Goal: Task Accomplishment & Management: Manage account settings

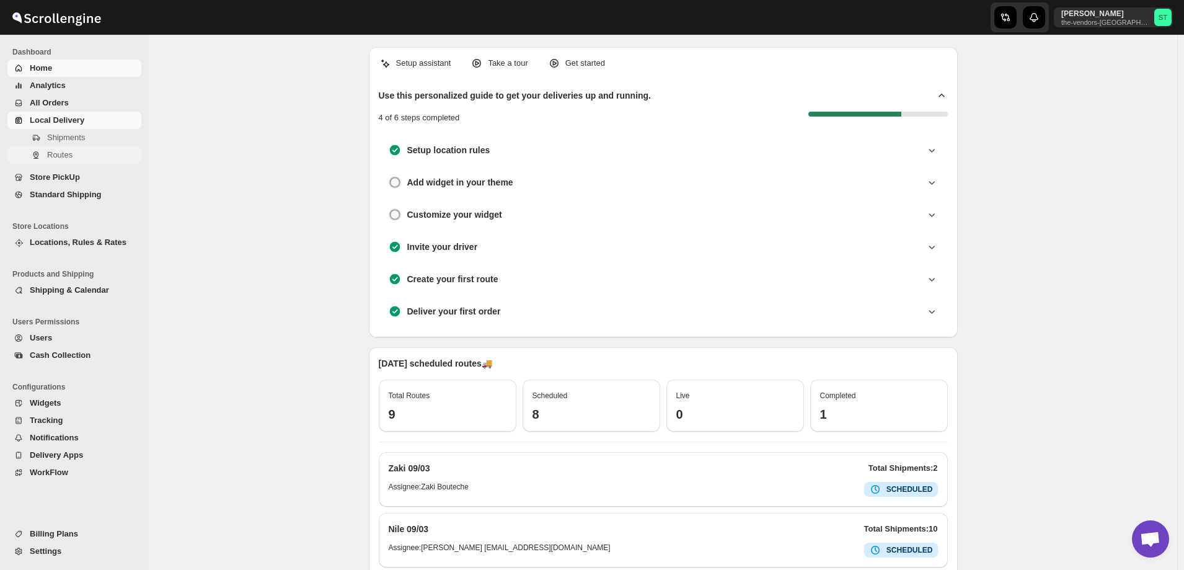
click at [59, 154] on span "Routes" at bounding box center [59, 154] width 25 height 9
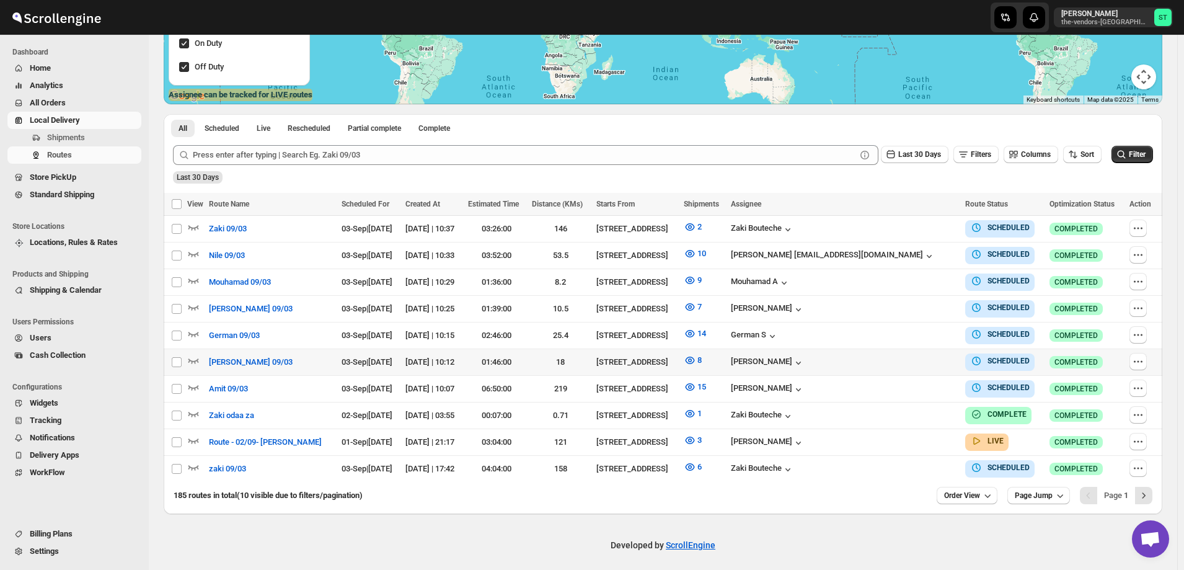
scroll to position [182, 0]
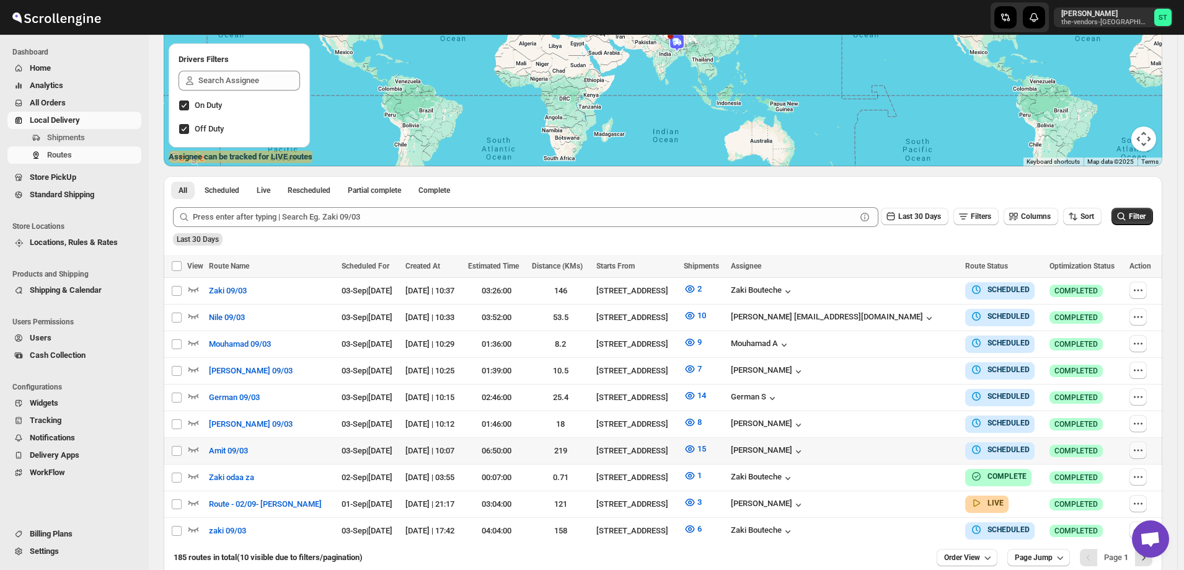
click at [1140, 446] on icon "button" at bounding box center [1138, 450] width 12 height 12
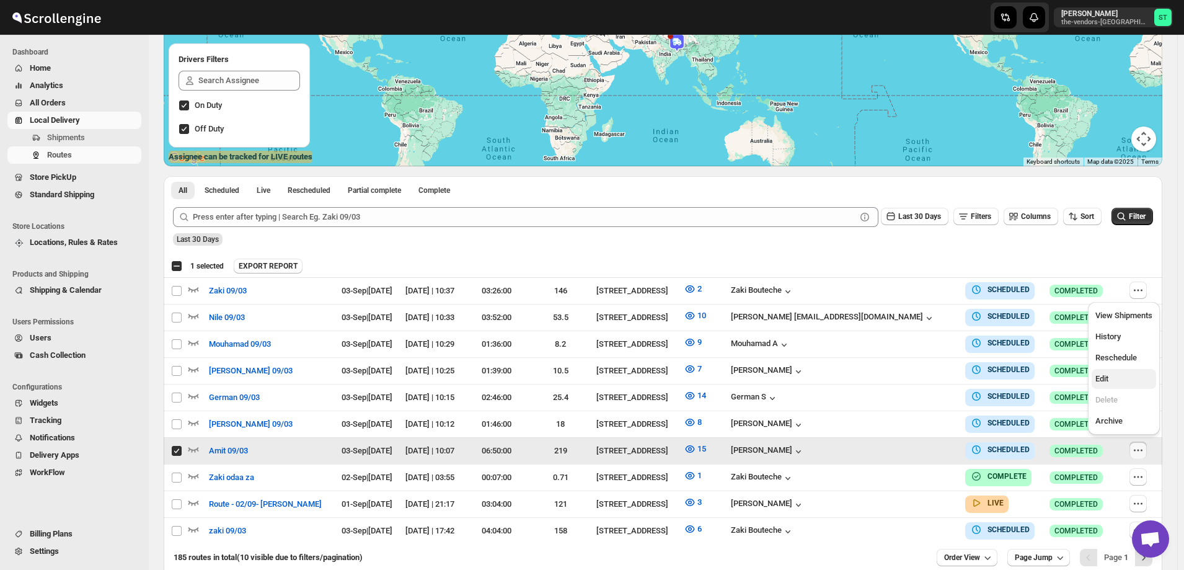
click at [1104, 379] on span "Edit" at bounding box center [1101, 378] width 13 height 9
checkbox input "false"
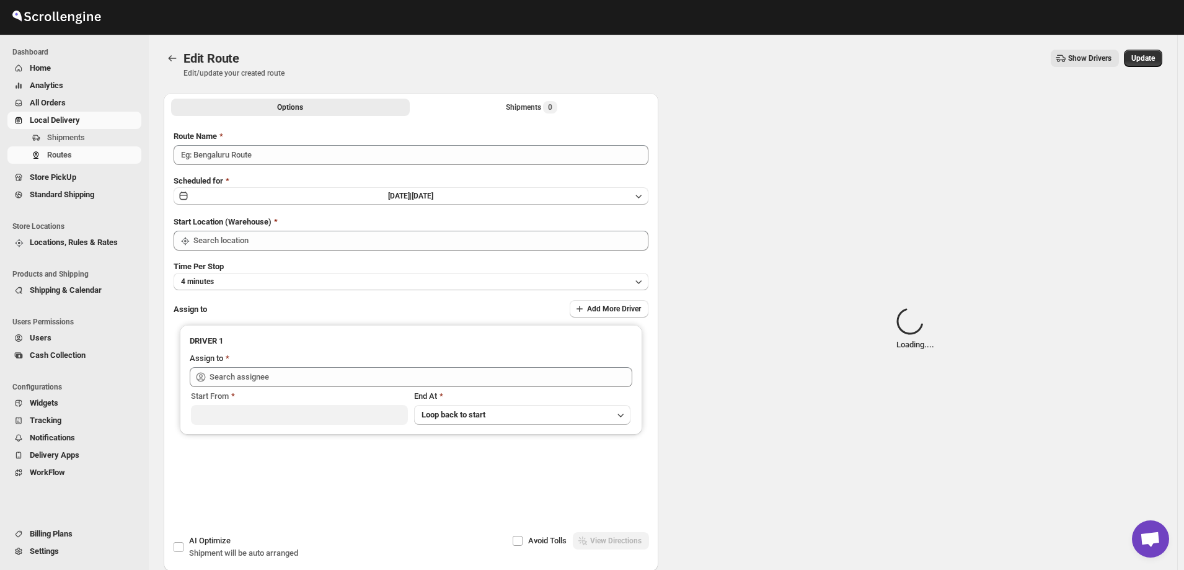
type input "Amit 09/03"
type input "[STREET_ADDRESS]"
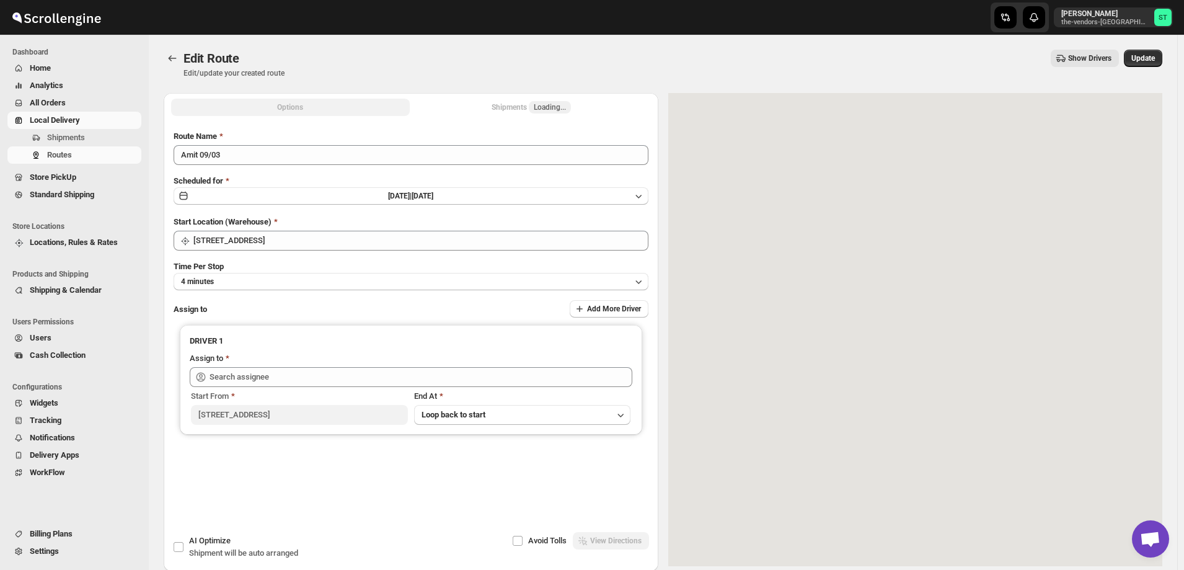
type input "[PERSON_NAME] ([EMAIL_ADDRESS][DOMAIN_NAME])"
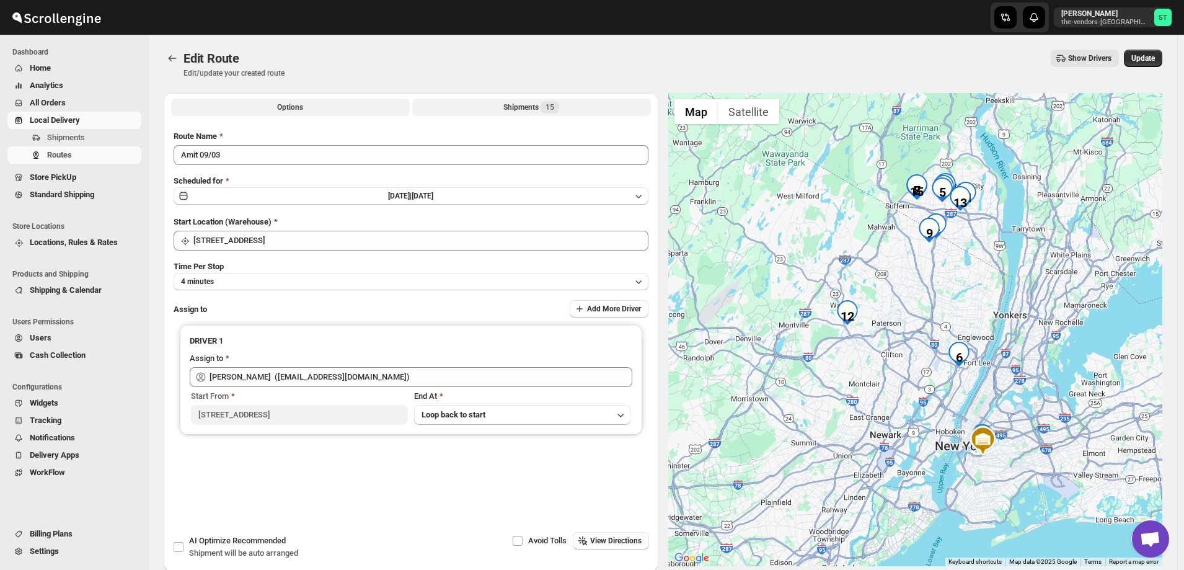
click at [499, 104] on button "Shipments 15" at bounding box center [531, 107] width 239 height 17
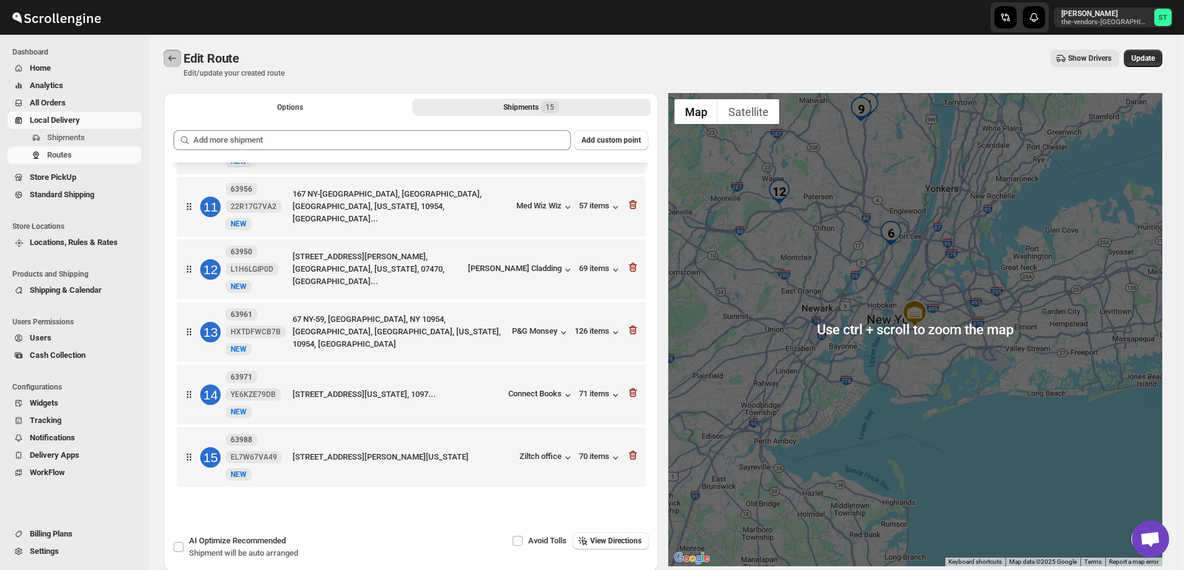
click at [175, 57] on icon "Routes" at bounding box center [172, 58] width 12 height 12
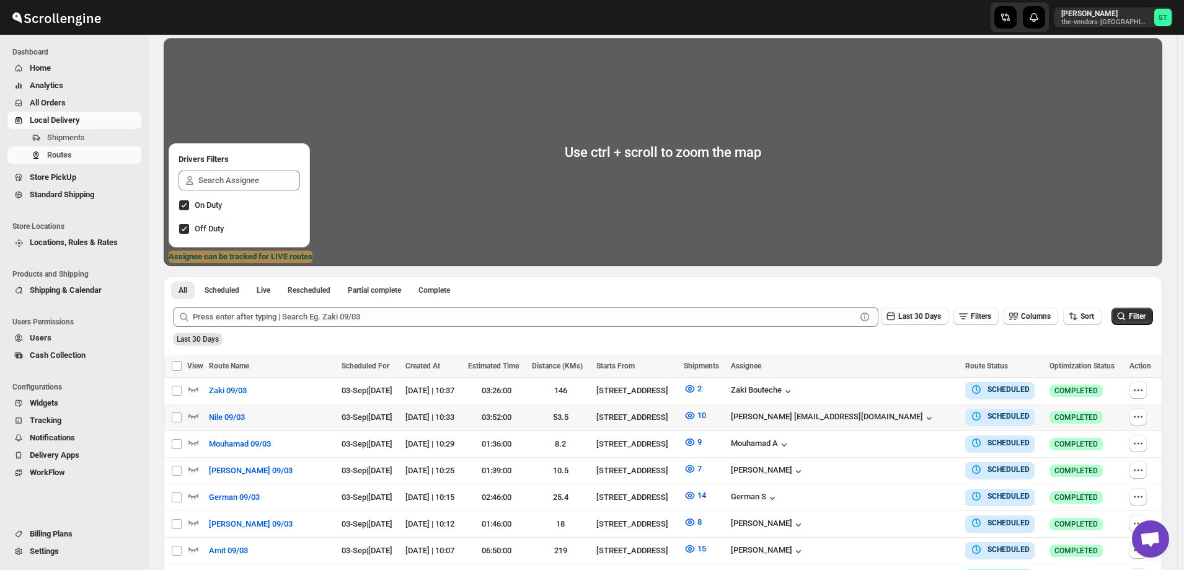
scroll to position [186, 0]
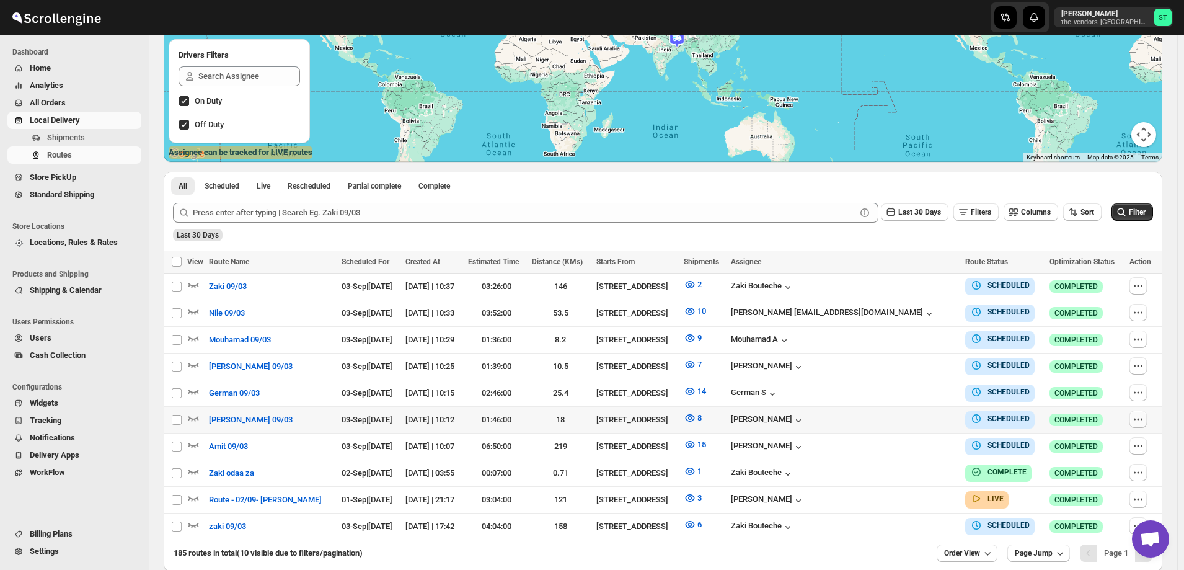
click at [1139, 415] on icon "button" at bounding box center [1138, 419] width 12 height 12
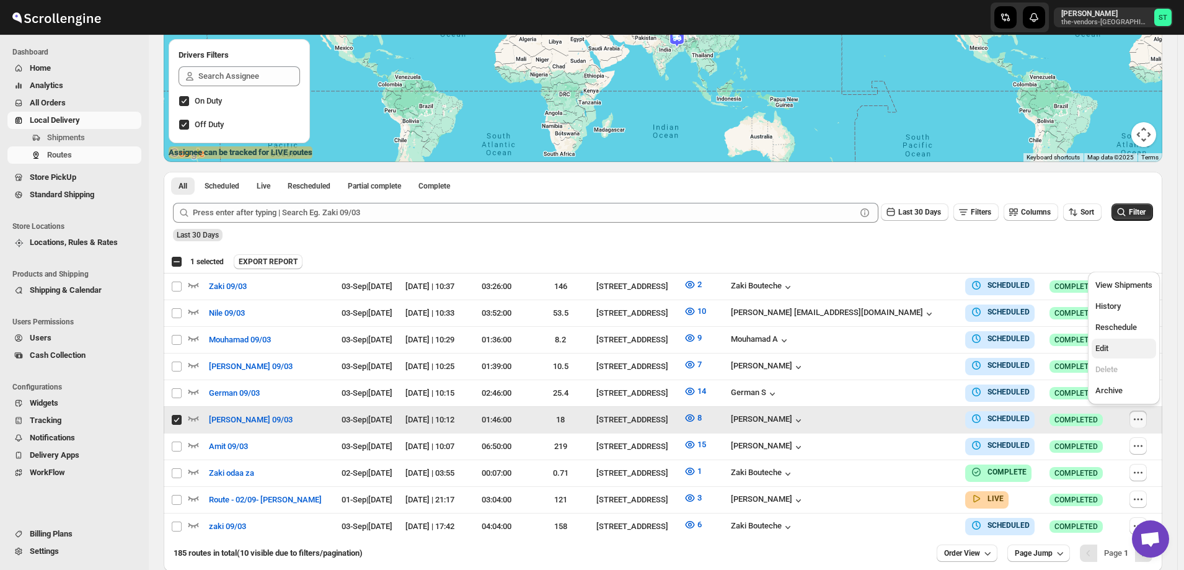
click at [1103, 350] on span "Edit" at bounding box center [1101, 347] width 13 height 9
checkbox input "false"
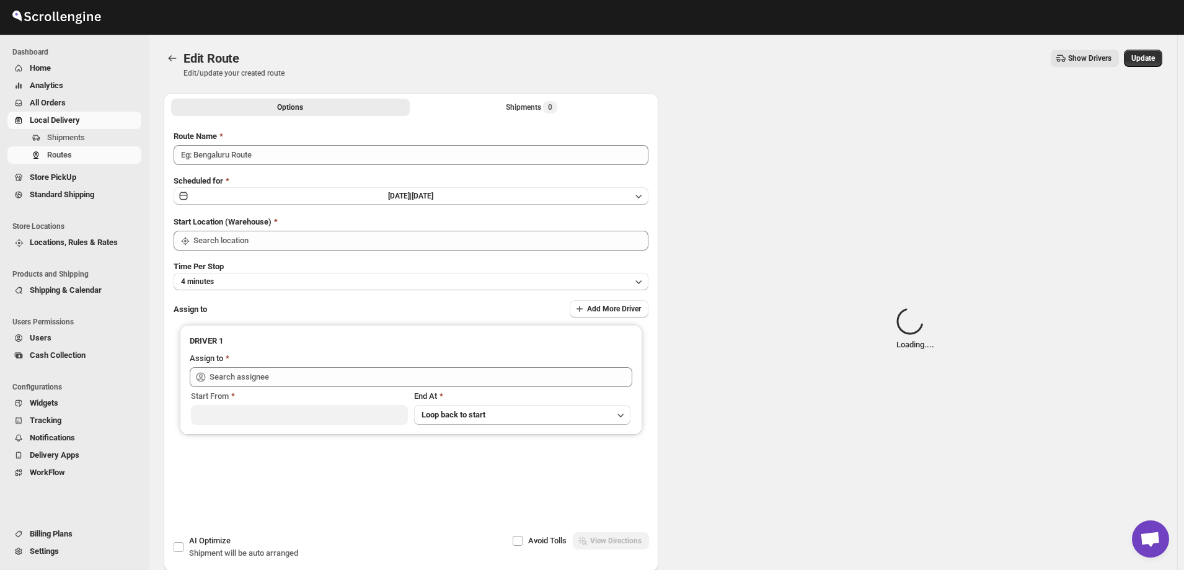
type input "[PERSON_NAME] 09/03"
type input "[STREET_ADDRESS]"
type input "[PERSON_NAME] ([EMAIL_ADDRESS][DOMAIN_NAME])"
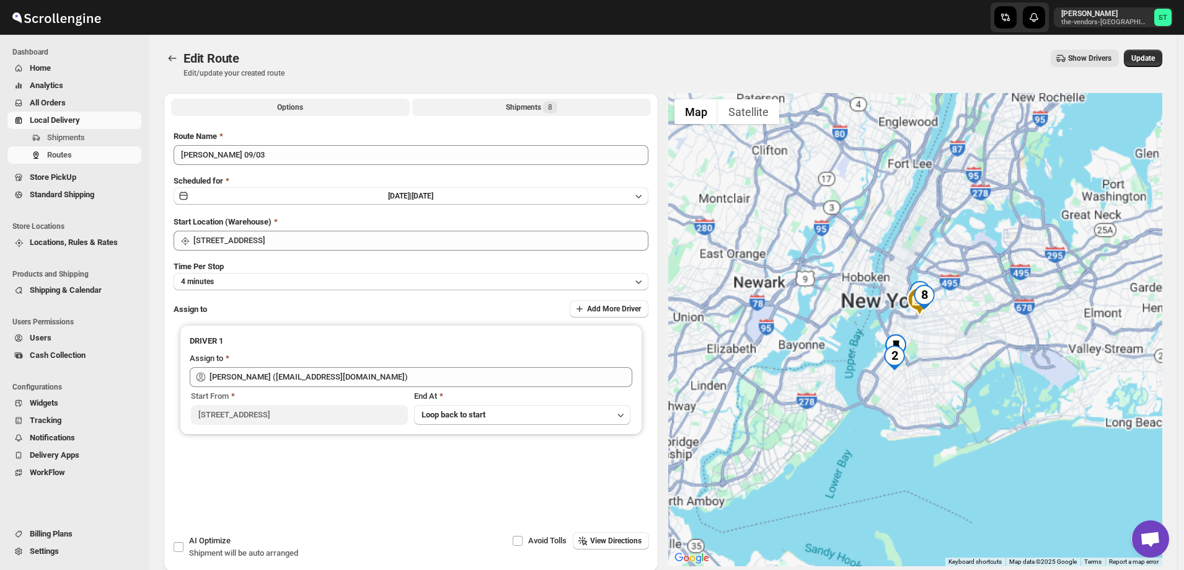
click at [505, 107] on button "Shipments 8" at bounding box center [531, 107] width 239 height 17
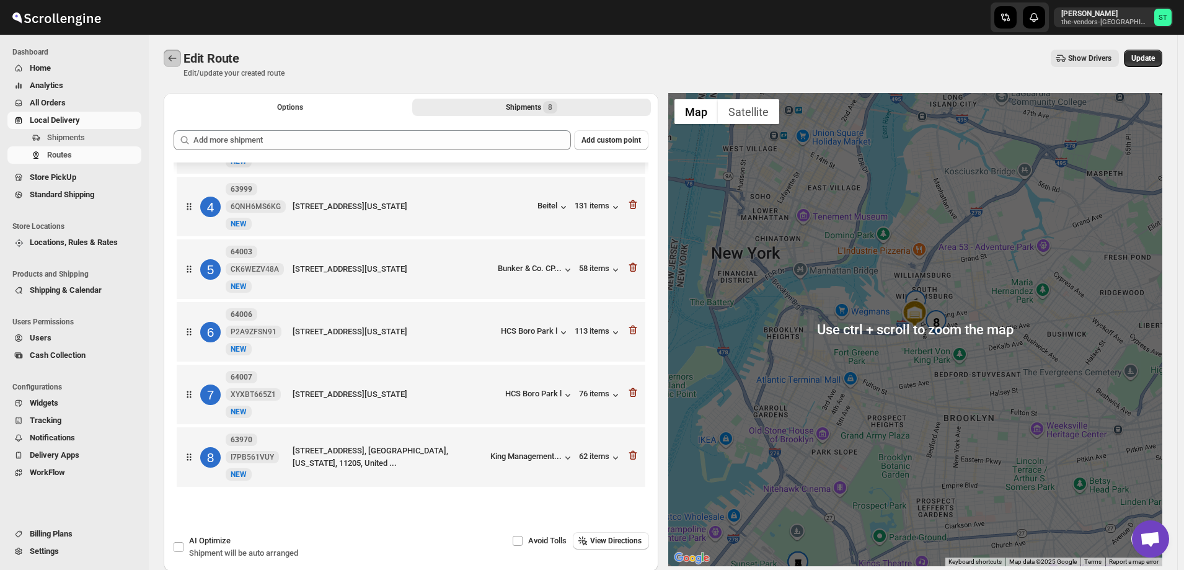
click at [172, 58] on icon "Routes" at bounding box center [172, 58] width 12 height 12
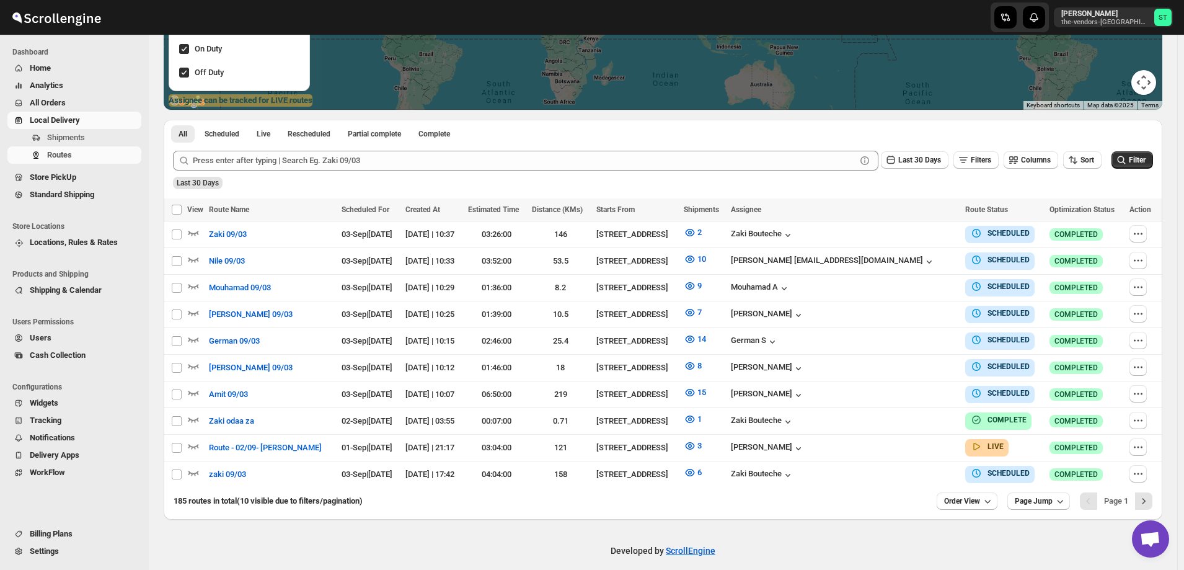
scroll to position [244, 0]
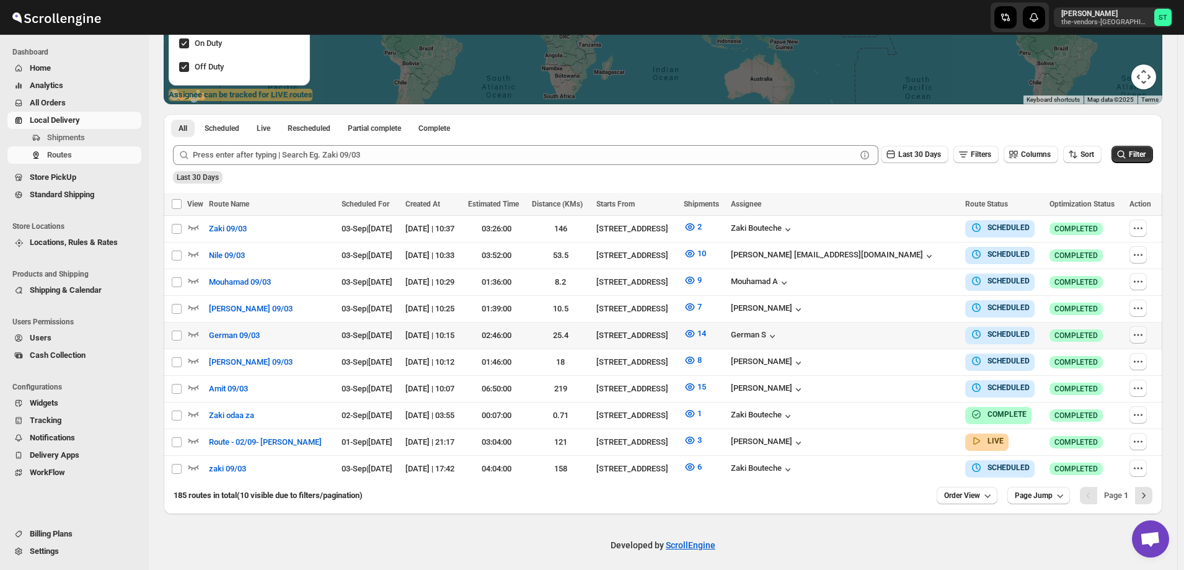
click at [1141, 332] on icon "button" at bounding box center [1138, 334] width 12 height 12
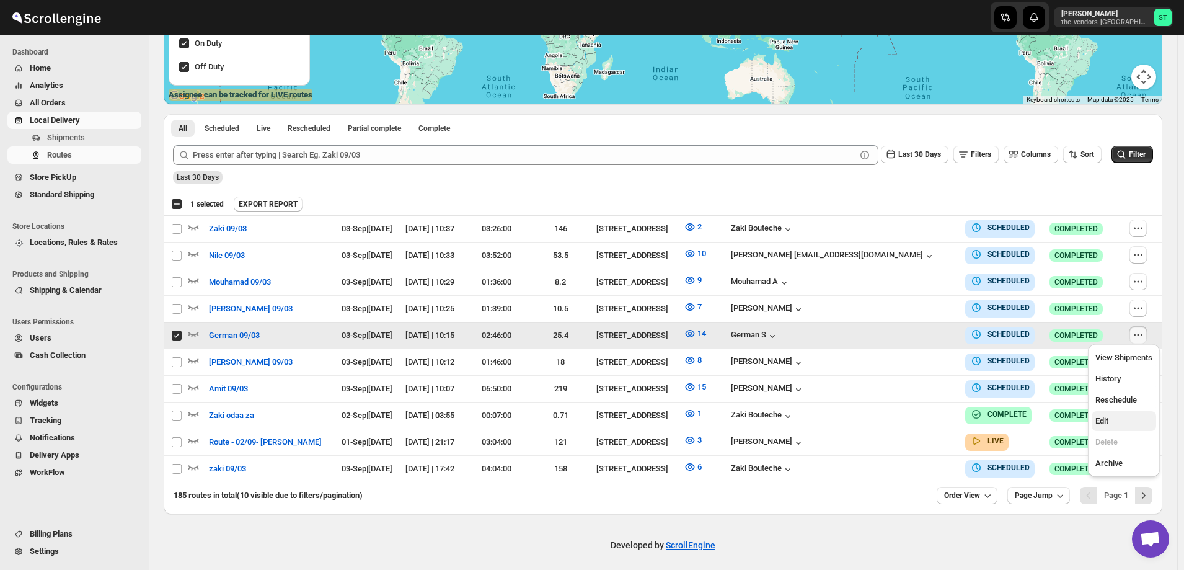
click at [1114, 425] on span "Edit" at bounding box center [1123, 421] width 57 height 12
checkbox input "false"
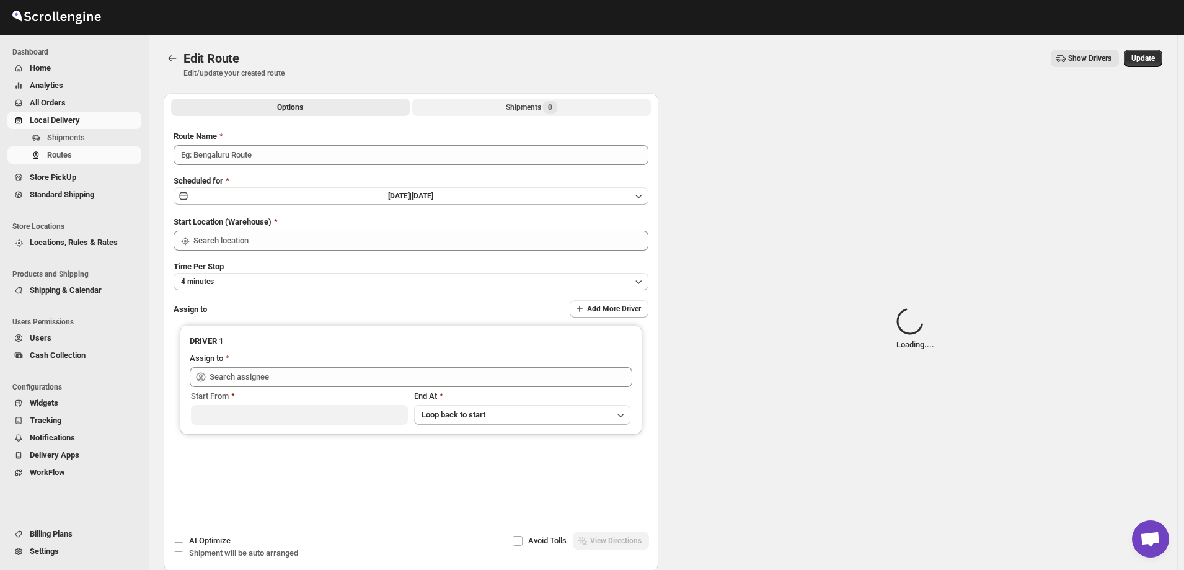
type input "German 09/03"
type input "[STREET_ADDRESS]"
type input "[DEMOGRAPHIC_DATA] S ([EMAIL_ADDRESS][DOMAIN_NAME])"
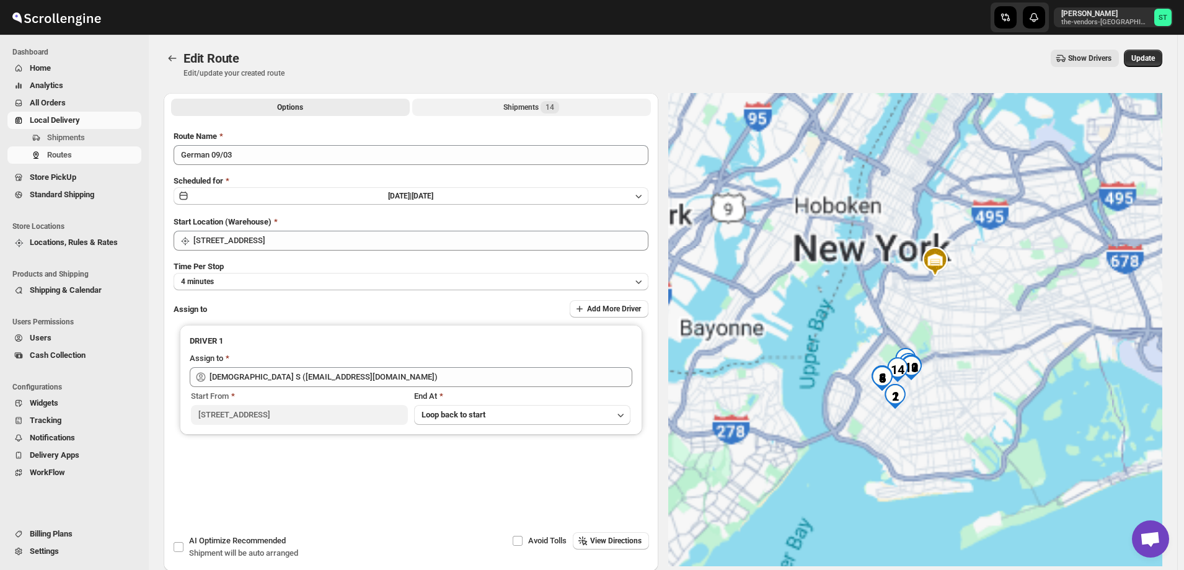
click at [508, 108] on div "Shipments 14" at bounding box center [531, 107] width 56 height 12
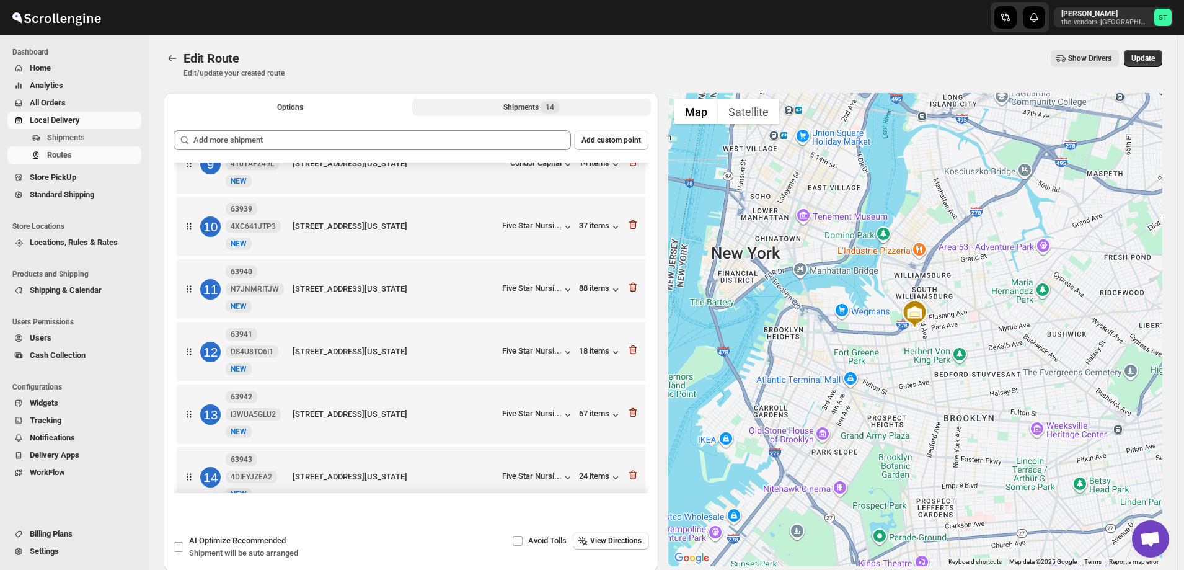
scroll to position [552, 0]
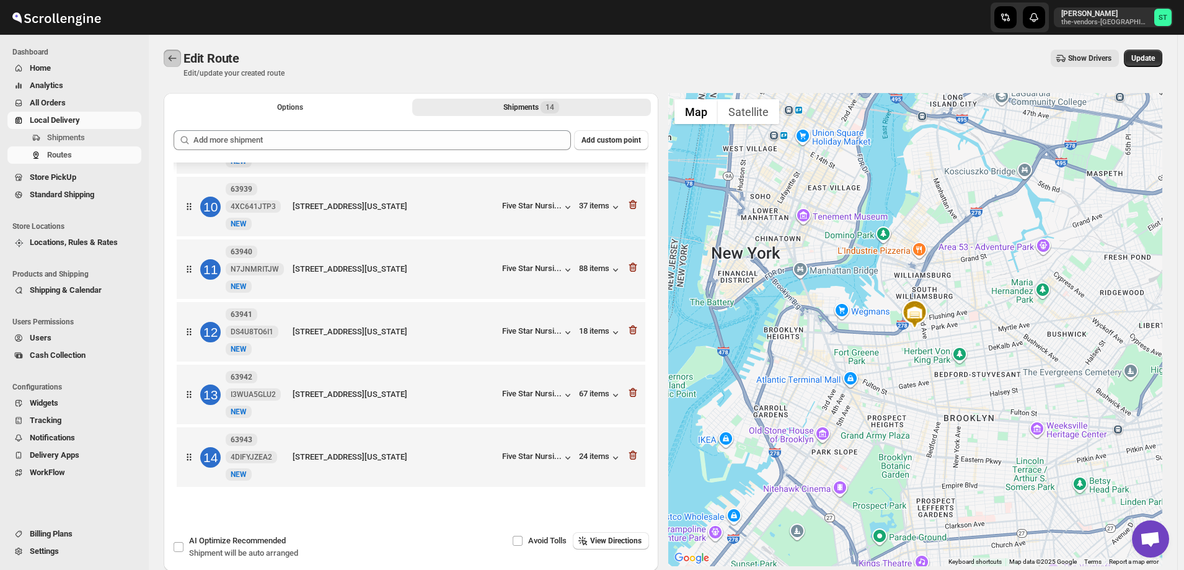
click at [169, 57] on icon "Routes" at bounding box center [172, 58] width 12 height 12
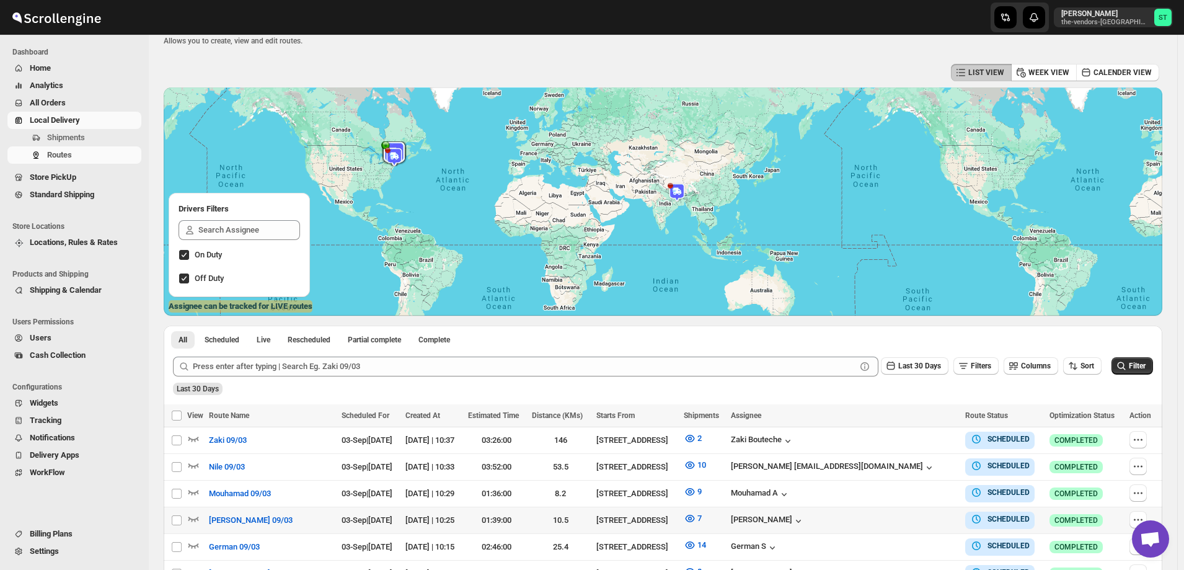
scroll to position [186, 0]
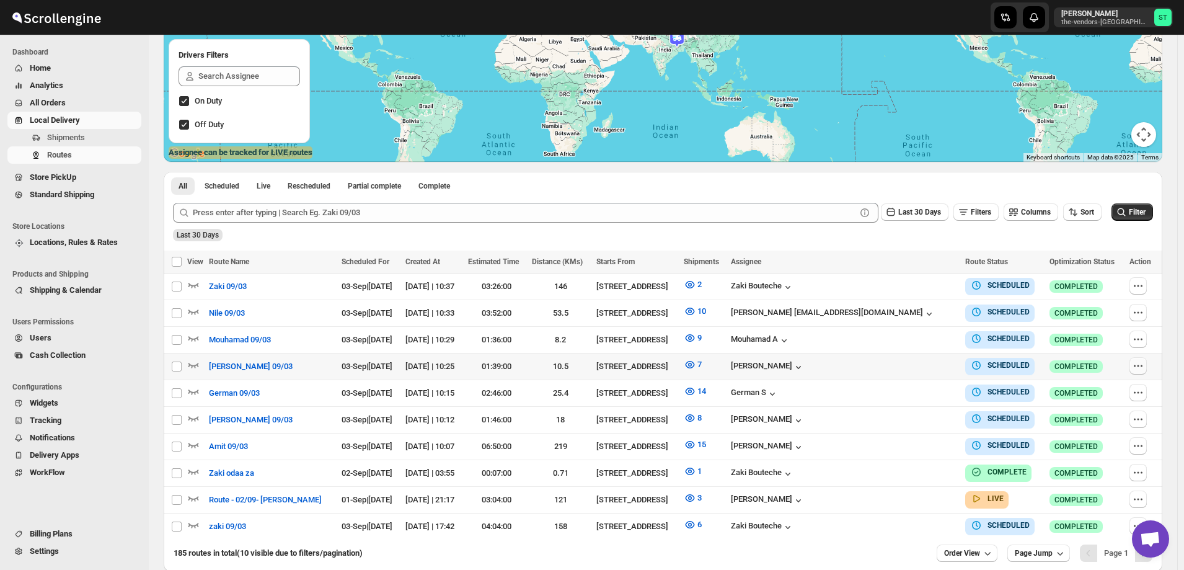
click at [1140, 366] on icon "button" at bounding box center [1138, 365] width 12 height 12
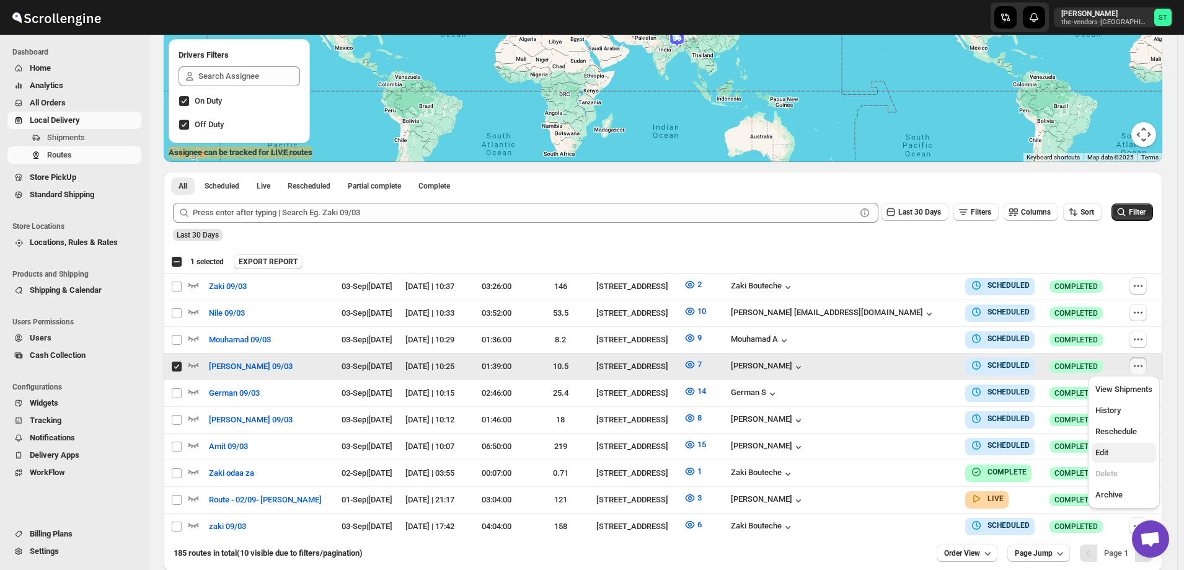
click at [1108, 456] on span "Edit" at bounding box center [1101, 451] width 13 height 9
checkbox input "false"
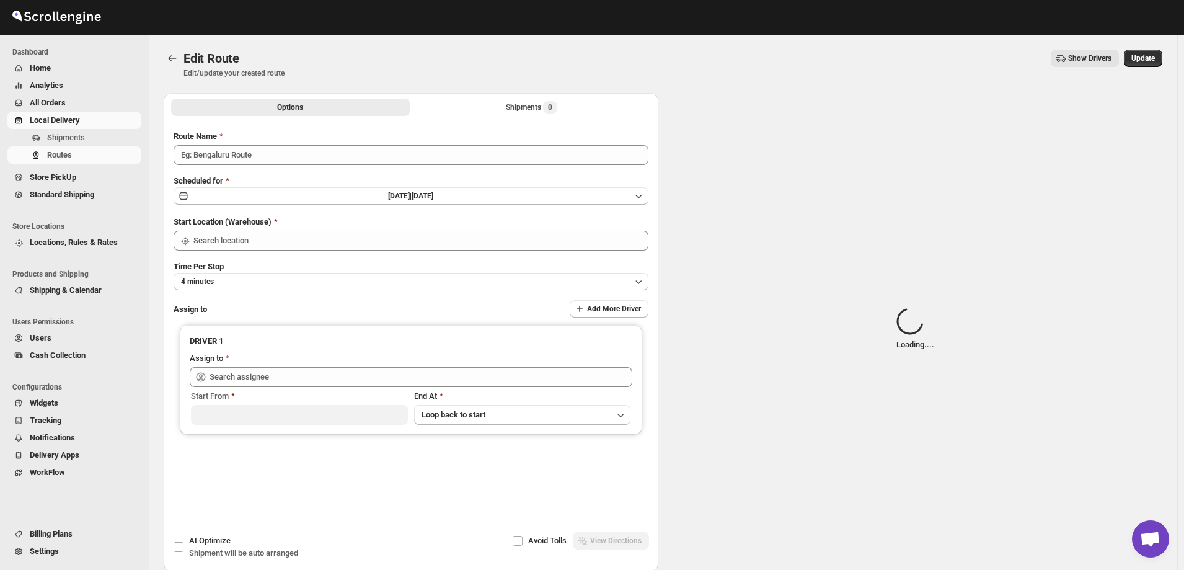
type input "[PERSON_NAME] 09/03"
type input "[STREET_ADDRESS]"
type input "[PERSON_NAME] ([EMAIL_ADDRESS][DOMAIN_NAME])"
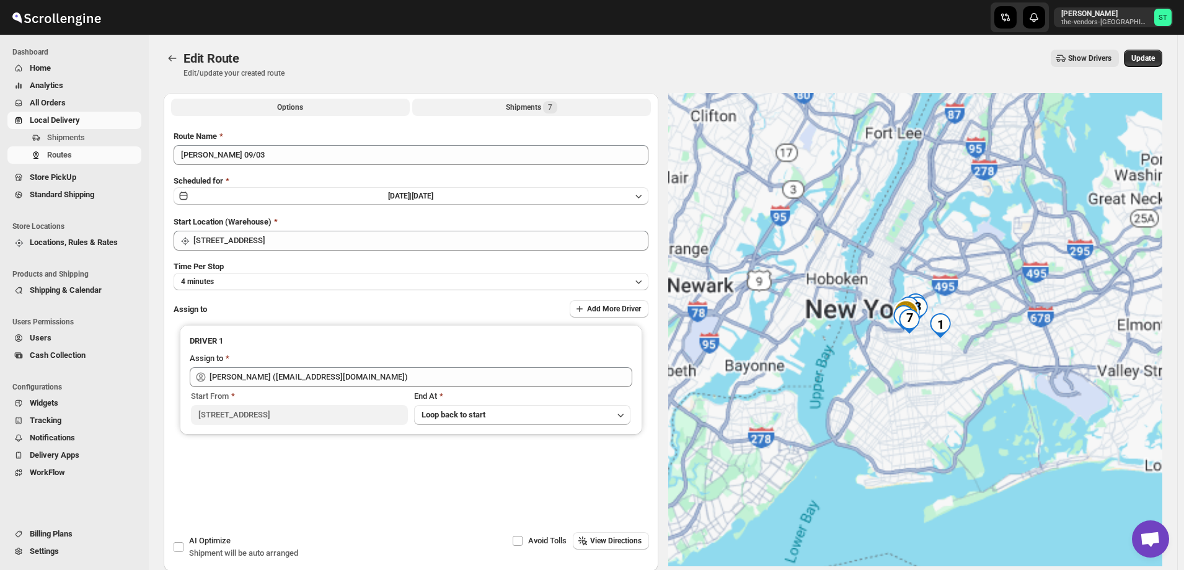
click at [522, 105] on div "Shipments 7" at bounding box center [531, 107] width 51 height 12
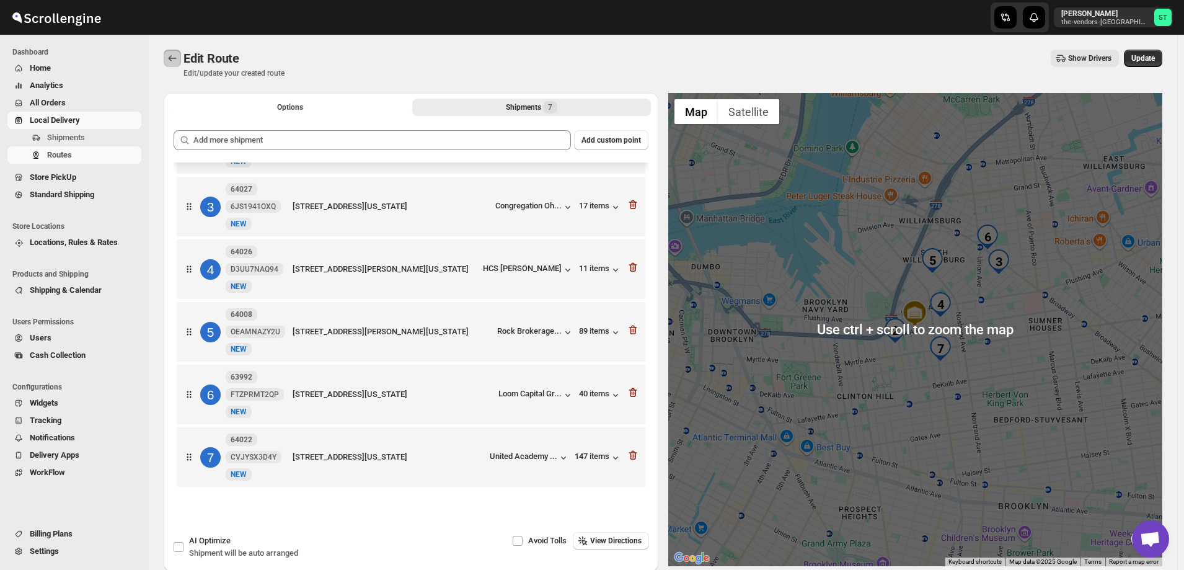
click at [170, 56] on icon "Routes" at bounding box center [172, 58] width 12 height 12
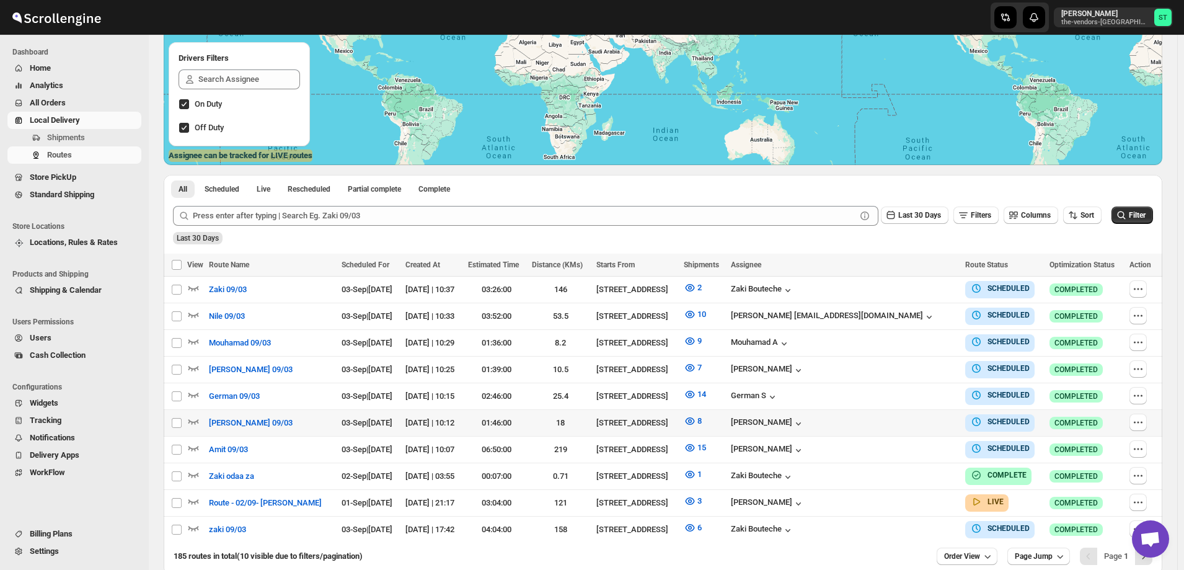
scroll to position [186, 0]
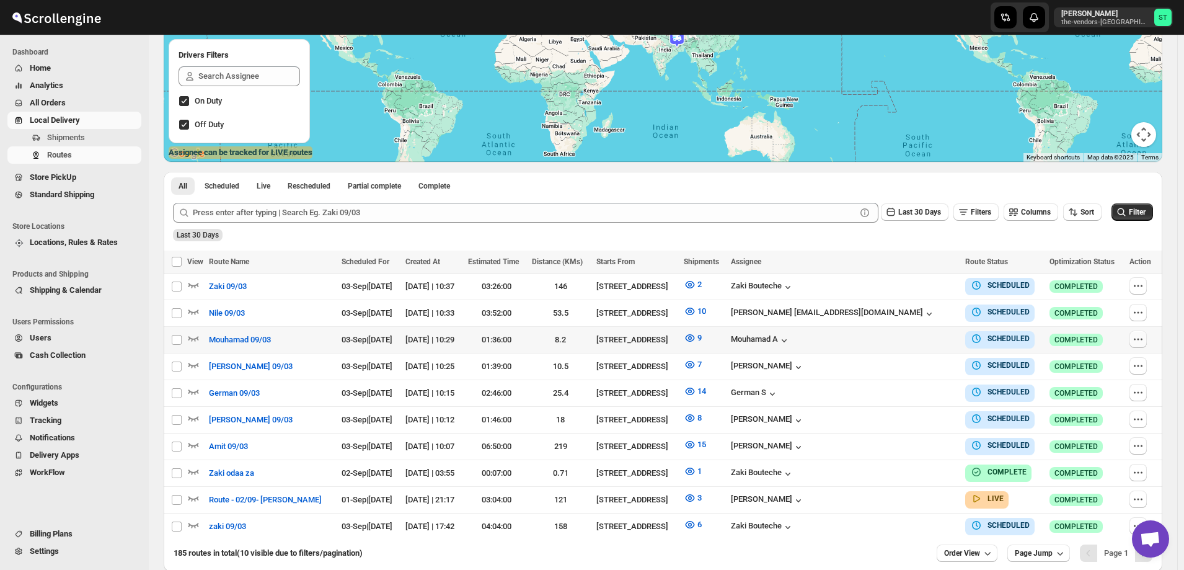
click at [1140, 337] on icon "button" at bounding box center [1138, 339] width 12 height 12
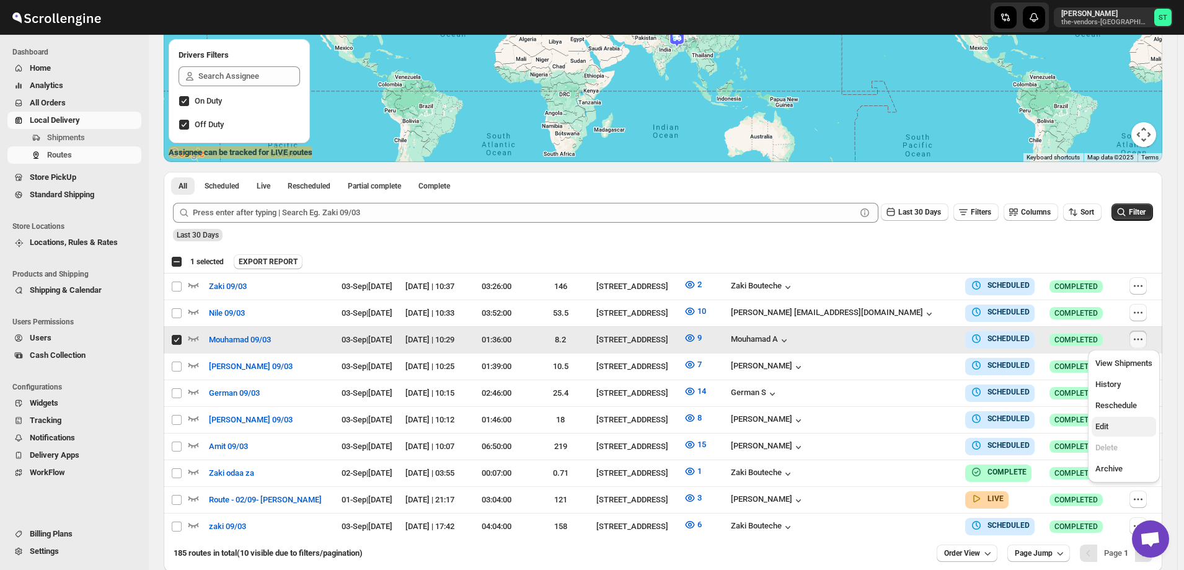
click at [1118, 426] on span "Edit" at bounding box center [1123, 426] width 57 height 12
checkbox input "false"
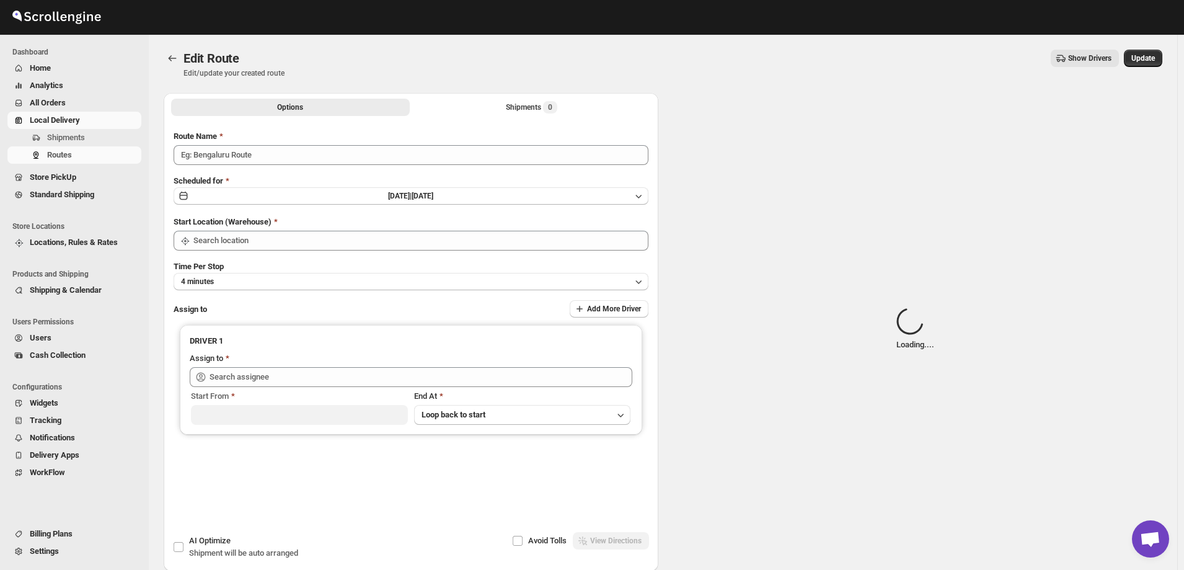
type input "Mouhamad 09/03"
type input "[STREET_ADDRESS]"
type input "Mouhamad A ([EMAIL_ADDRESS][DOMAIN_NAME])"
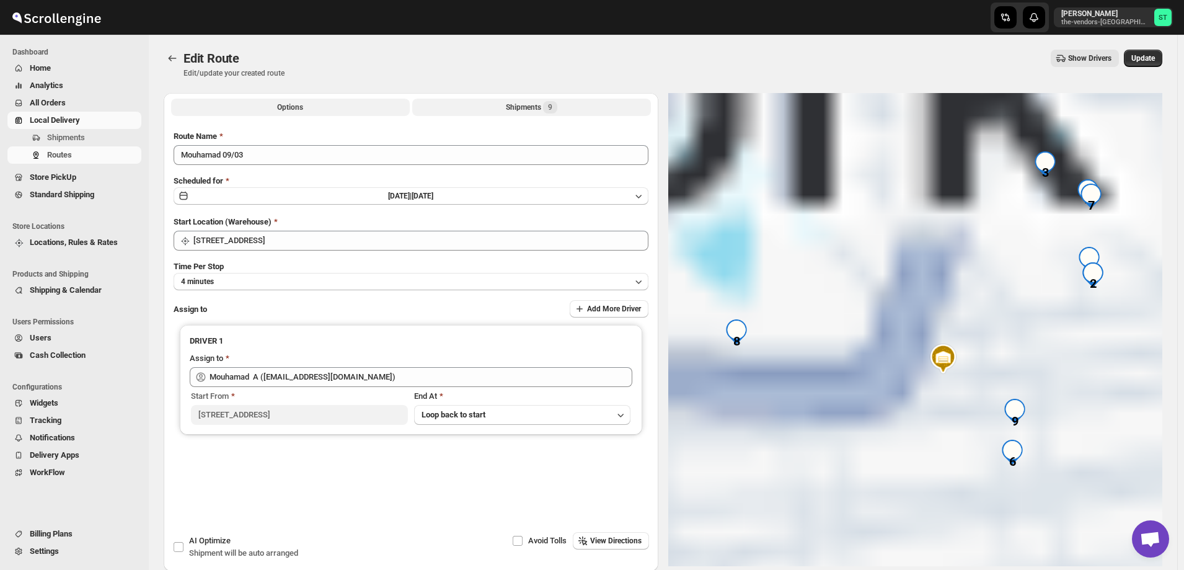
click at [503, 104] on button "Shipments 9" at bounding box center [531, 107] width 239 height 17
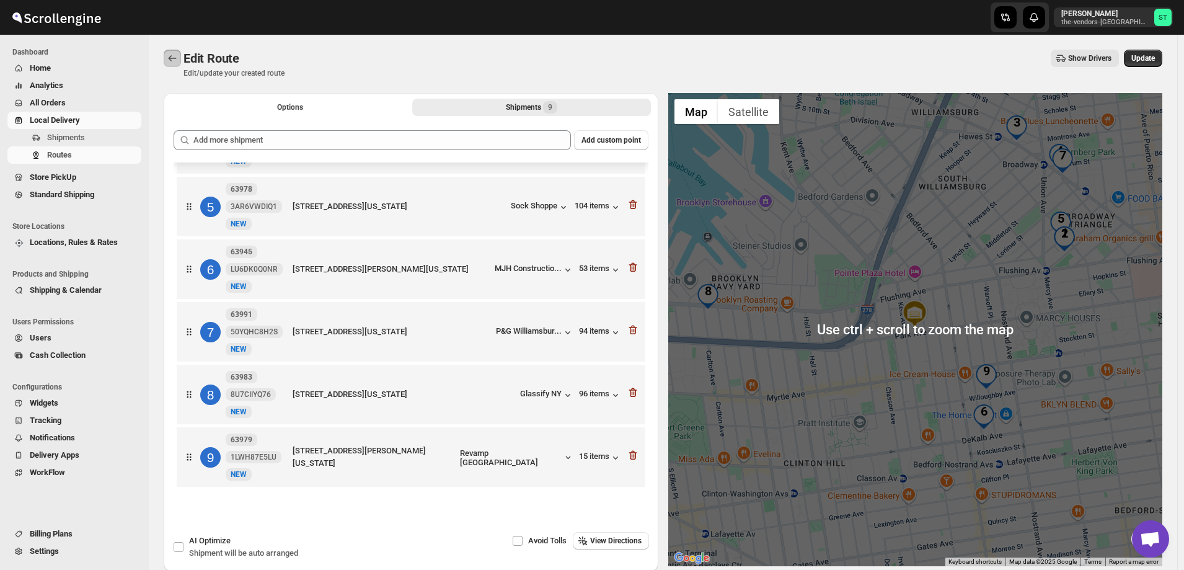
click at [166, 59] on icon "Routes" at bounding box center [172, 58] width 12 height 12
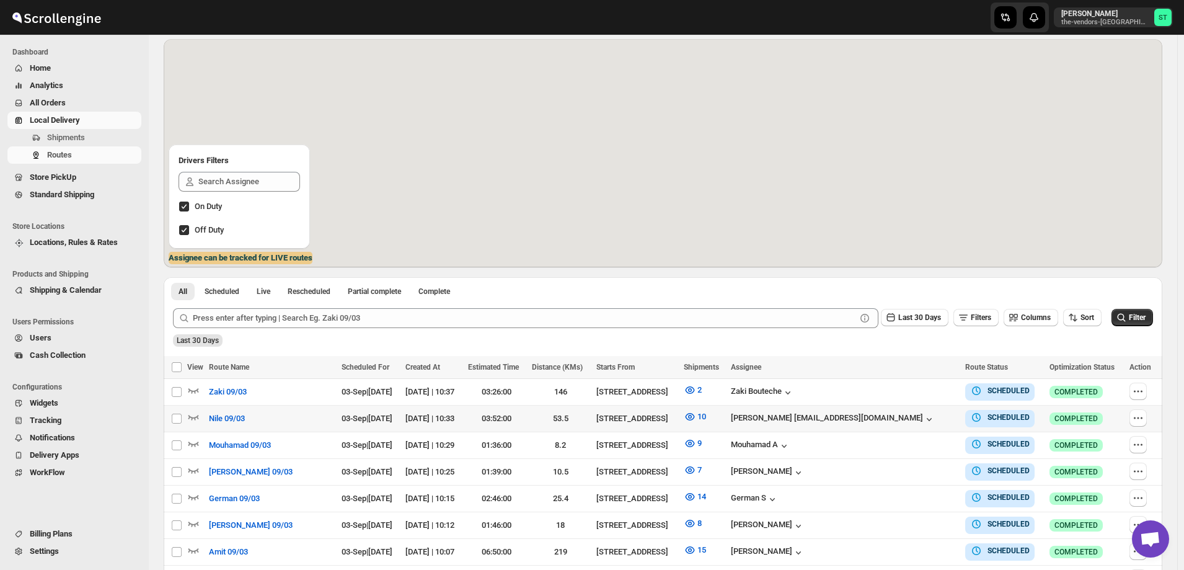
scroll to position [244, 0]
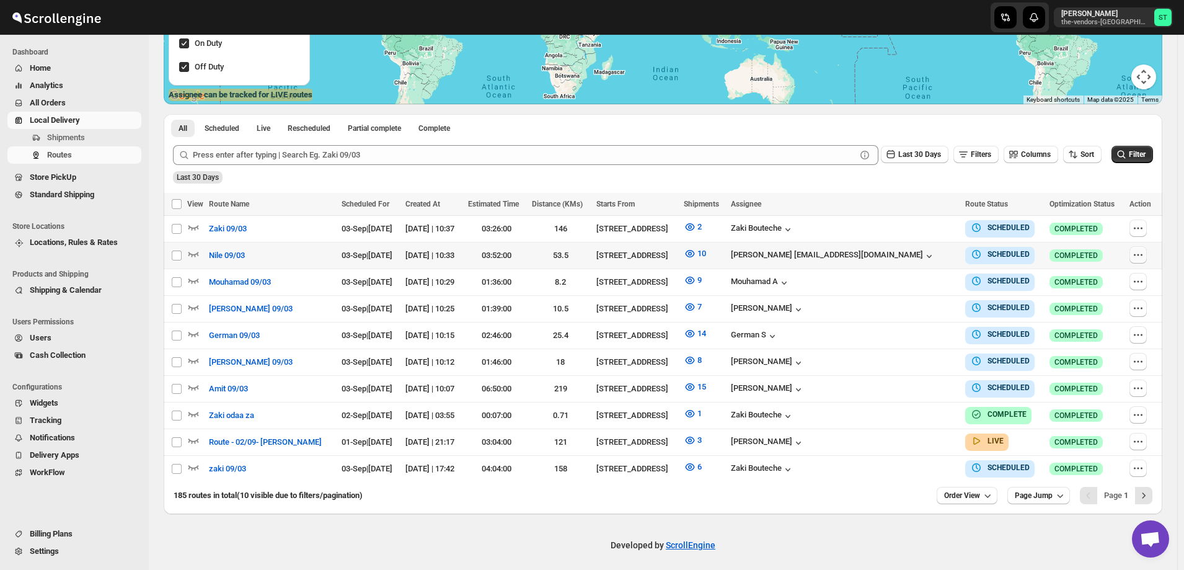
click at [1143, 252] on icon "button" at bounding box center [1138, 255] width 12 height 12
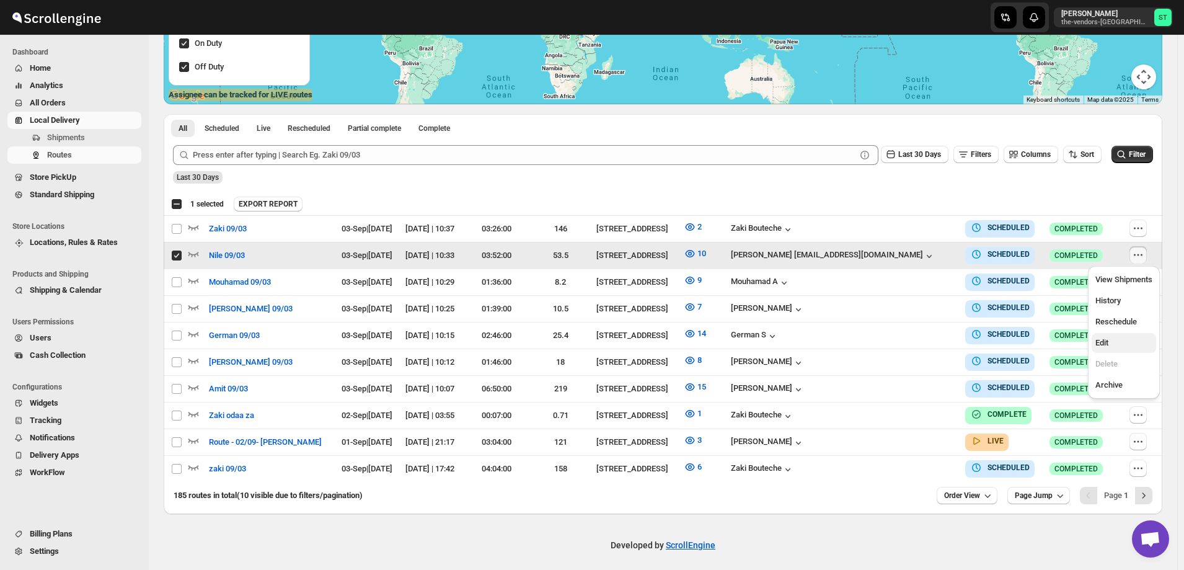
click at [1116, 340] on span "Edit" at bounding box center [1123, 343] width 57 height 12
checkbox input "false"
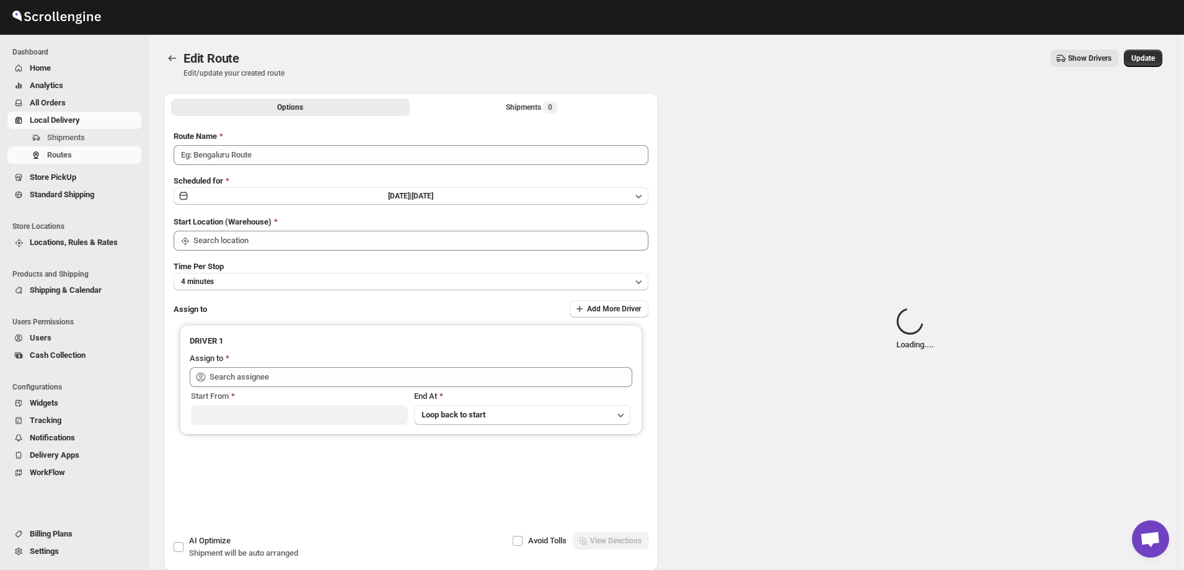
type input "Nile 09/03"
type input "[STREET_ADDRESS]"
type input "[PERSON_NAME] [EMAIL_ADDRESS][DOMAIN_NAME] ([EMAIL_ADDRESS][DOMAIN_NAME])"
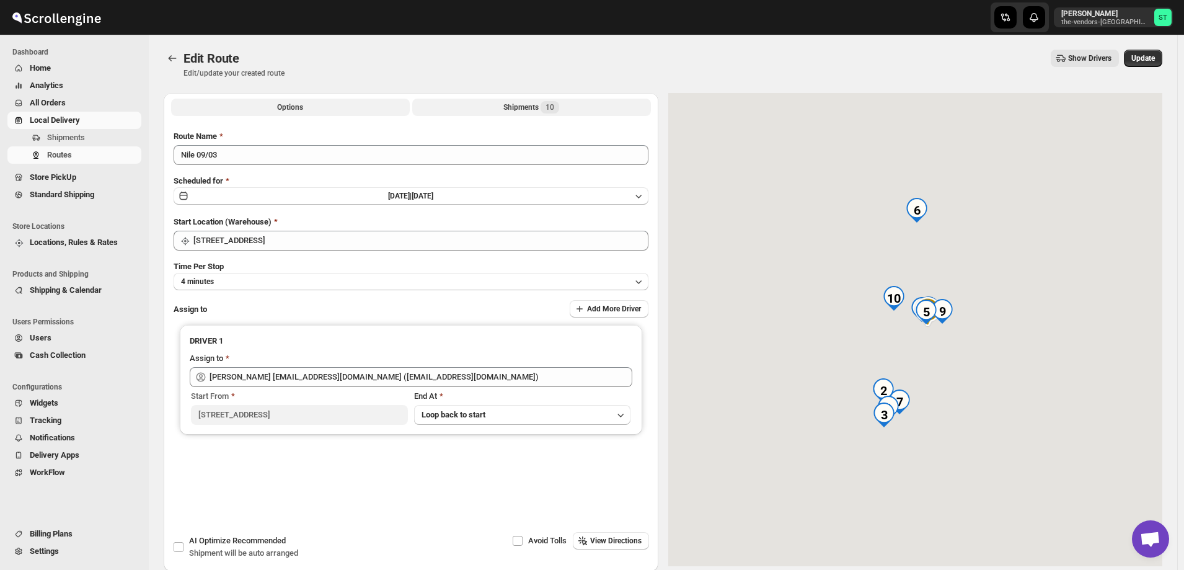
click at [508, 105] on div "Shipments 10" at bounding box center [531, 107] width 56 height 12
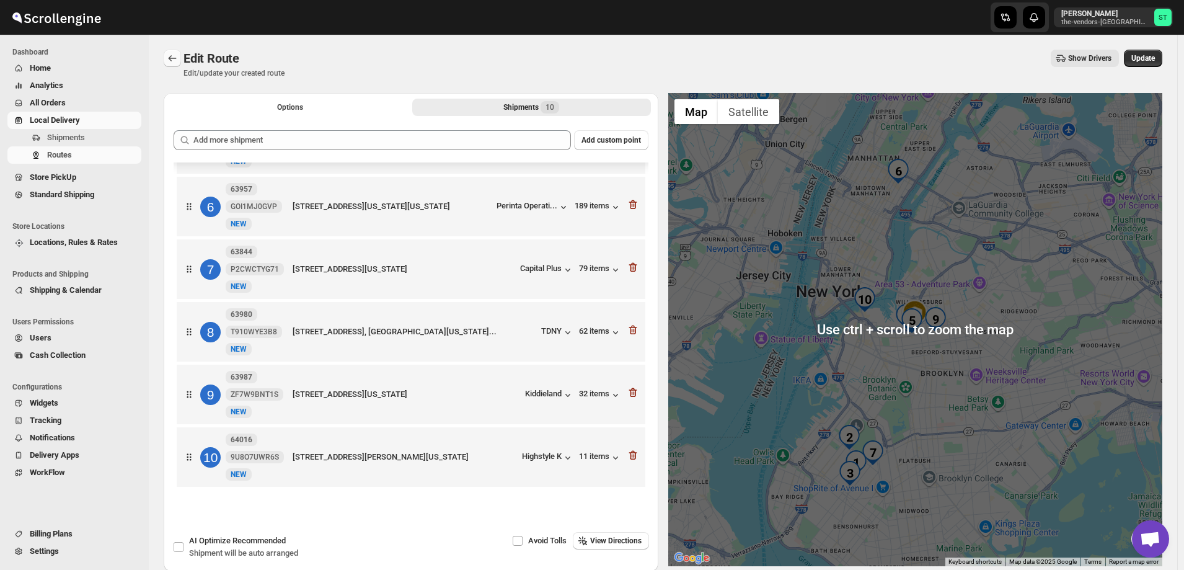
click at [170, 58] on icon "Routes" at bounding box center [172, 58] width 12 height 12
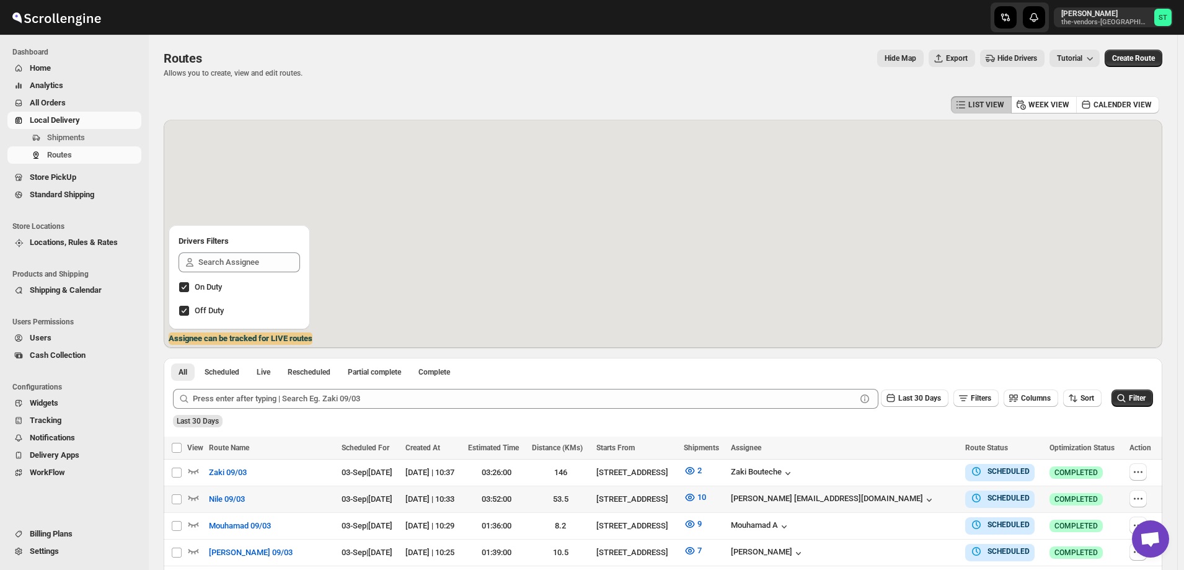
scroll to position [156, 0]
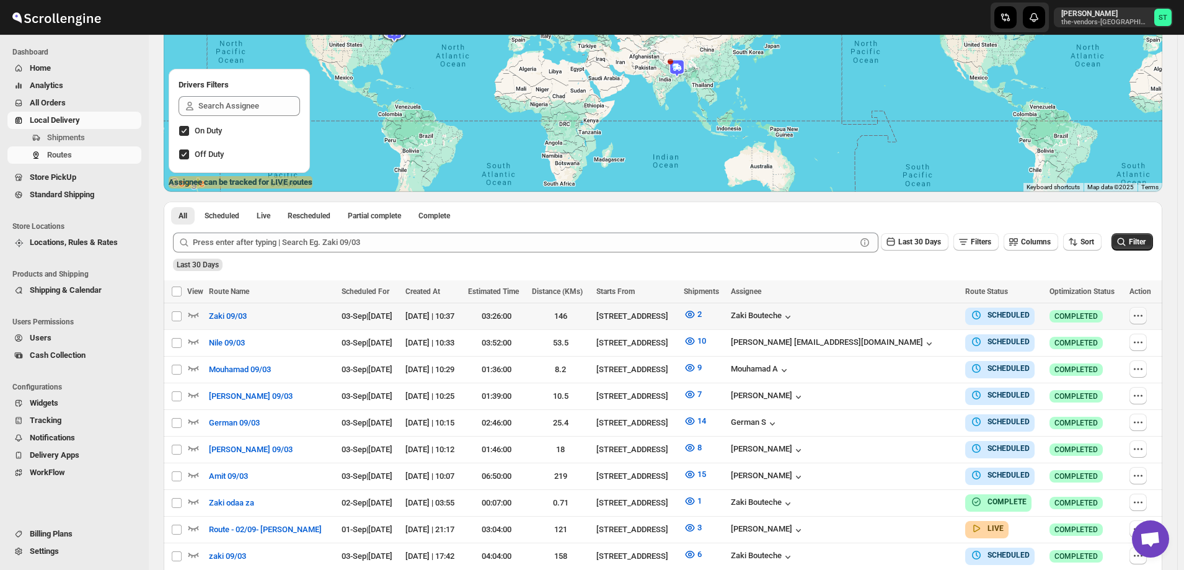
click at [1140, 316] on icon "button" at bounding box center [1138, 315] width 12 height 12
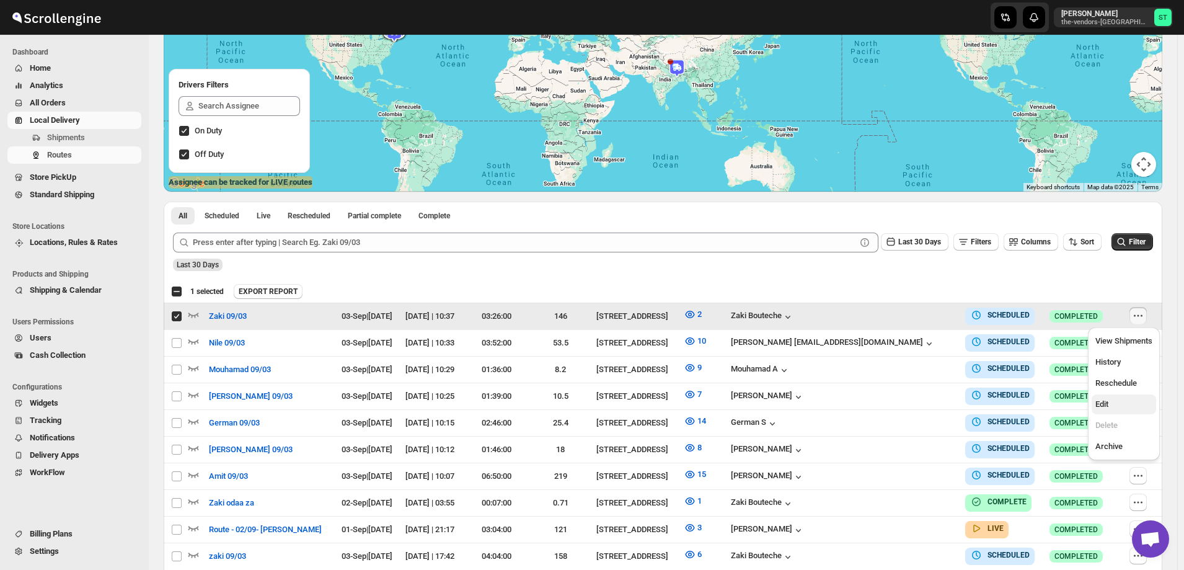
click at [1120, 401] on span "Edit" at bounding box center [1123, 404] width 57 height 12
checkbox input "false"
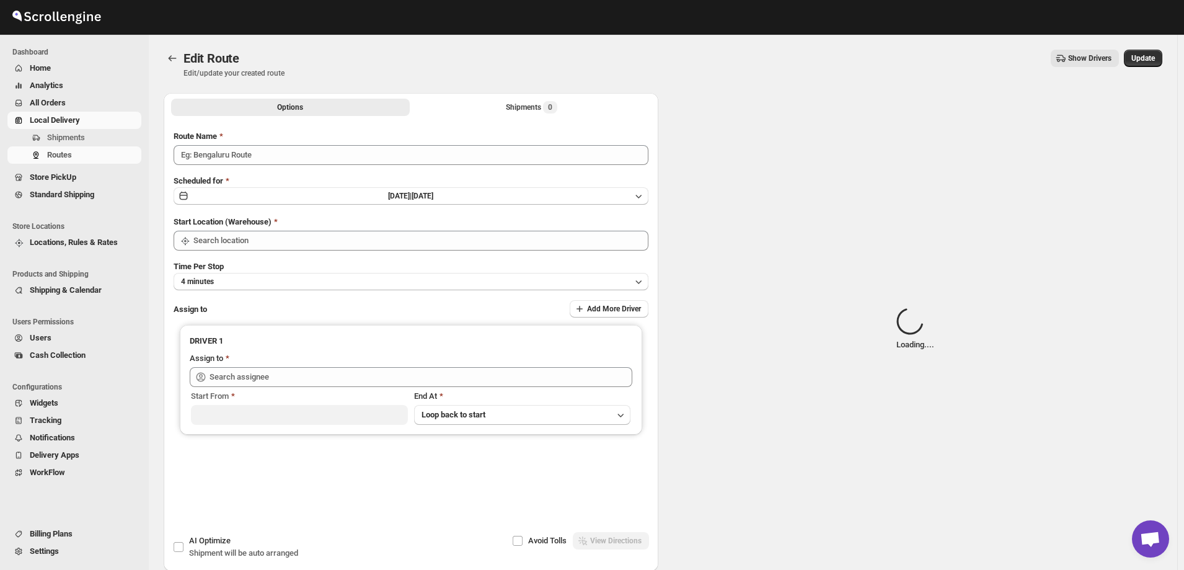
type input "Zaki 09/03"
type input "[STREET_ADDRESS]"
click at [498, 106] on div "Shipments Loading..." at bounding box center [530, 107] width 79 height 12
type input "[PERSON_NAME] ([EMAIL_ADDRESS][DOMAIN_NAME])"
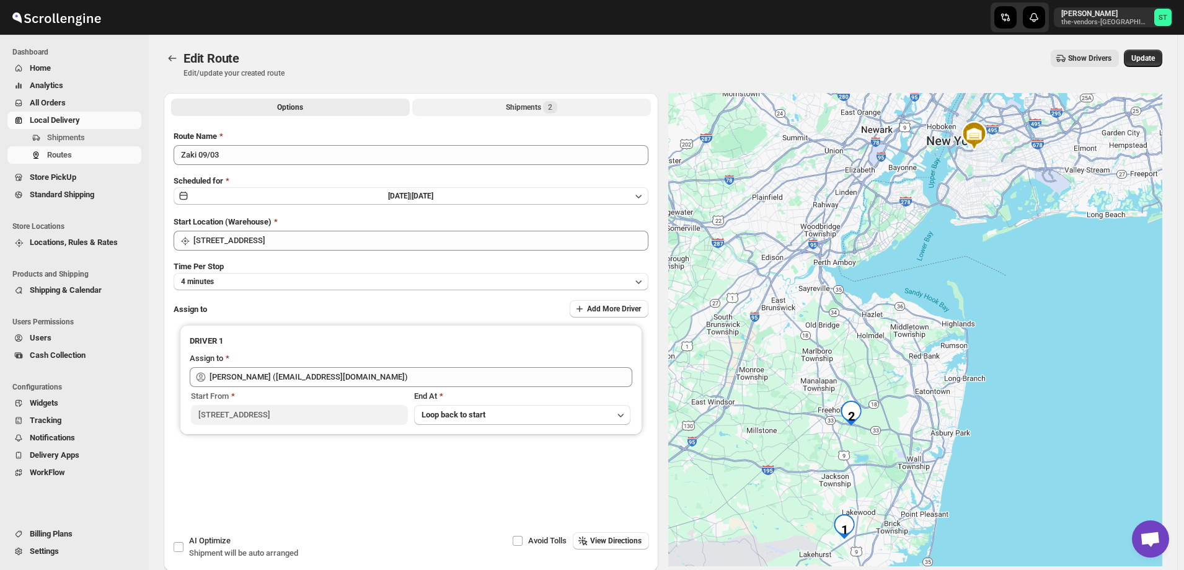
click at [498, 106] on button "Shipments 2" at bounding box center [531, 107] width 239 height 17
